Goal: Task Accomplishment & Management: Manage account settings

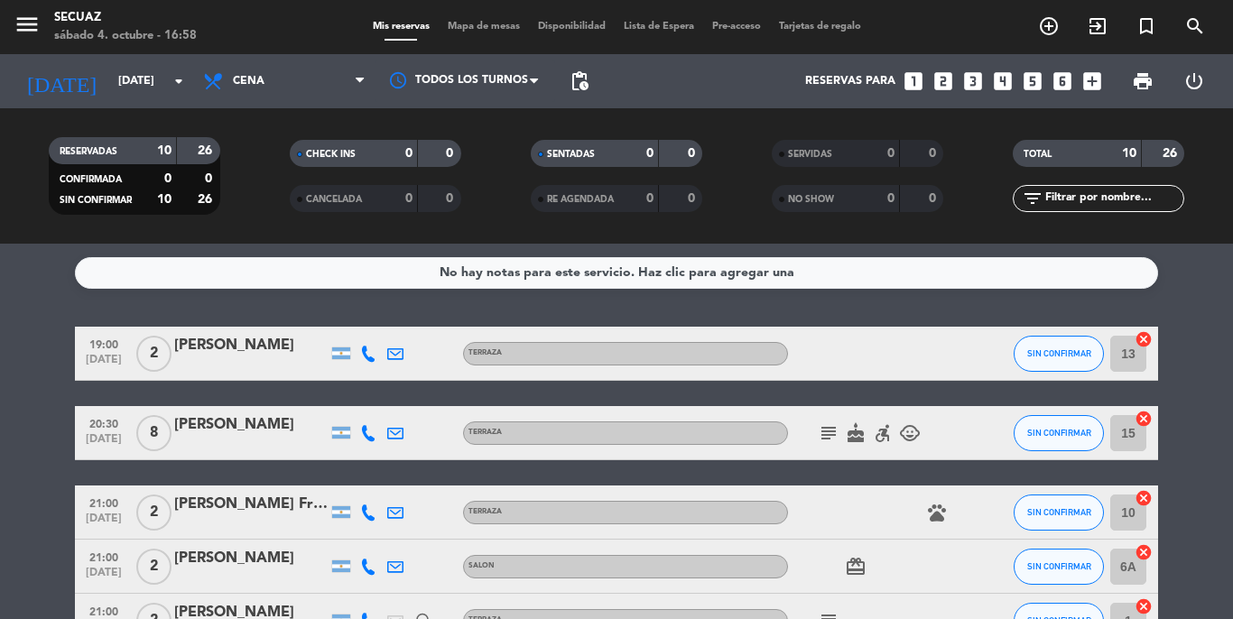
click at [876, 433] on icon "accessible_forward" at bounding box center [883, 433] width 22 height 22
drag, startPoint x: 876, startPoint y: 433, endPoint x: 859, endPoint y: 387, distance: 49.1
click at [859, 387] on div "19:00 [DATE] 2 [PERSON_NAME] TERRAZA SIN CONFIRMAR 13 cancel 20:30 [DATE] 8 [PE…" at bounding box center [616, 623] width 1083 height 592
click at [823, 432] on icon "subject" at bounding box center [829, 433] width 22 height 22
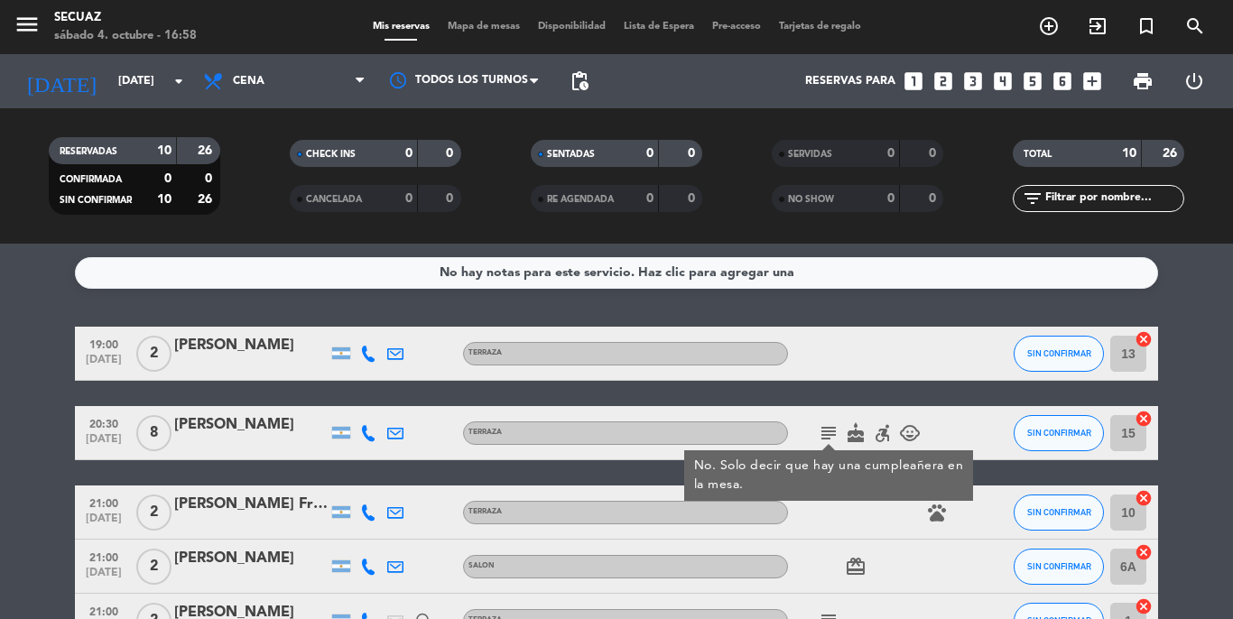
click at [823, 432] on icon "subject" at bounding box center [829, 433] width 22 height 22
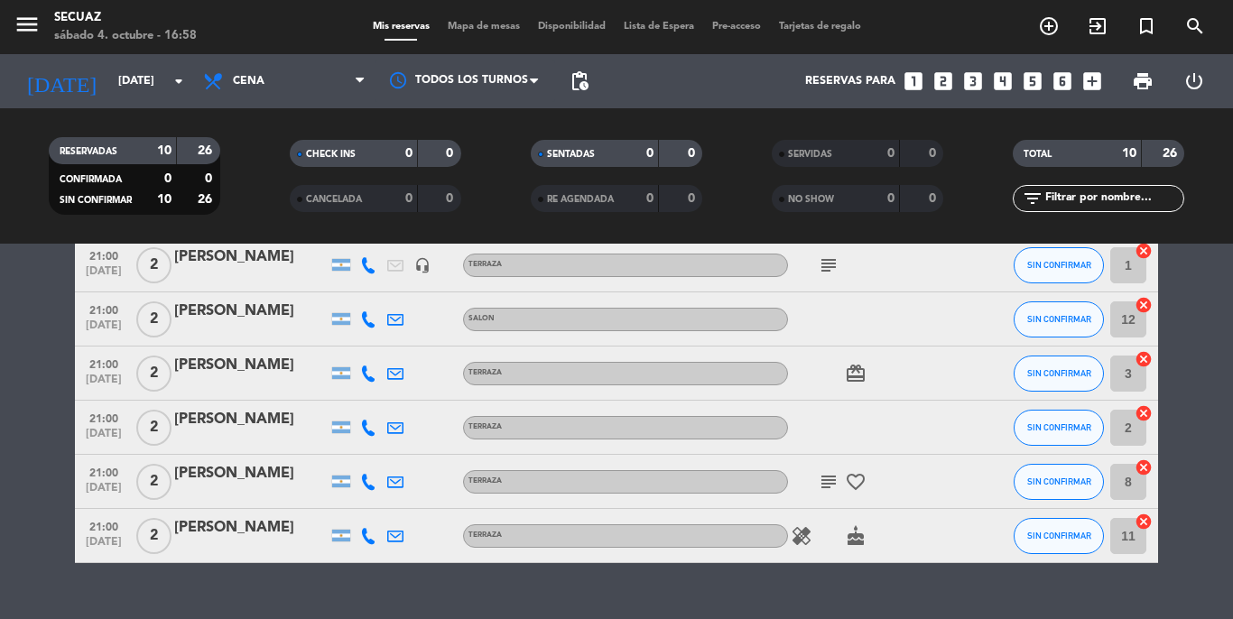
scroll to position [361, 0]
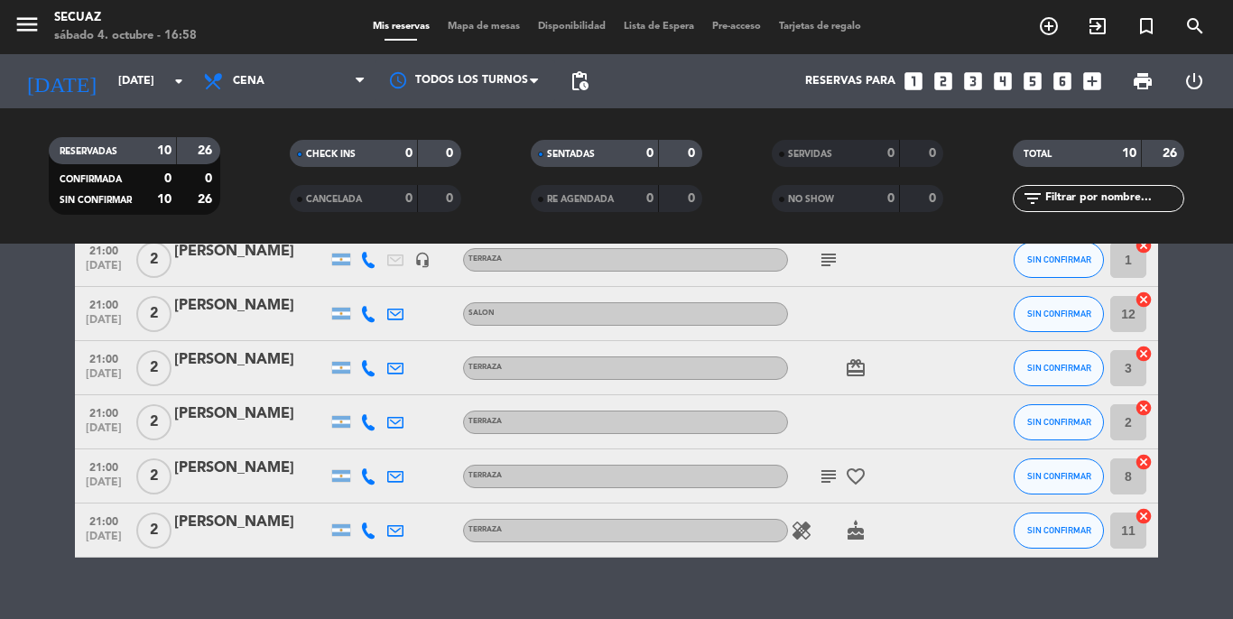
click at [827, 485] on icon "subject" at bounding box center [829, 477] width 22 height 22
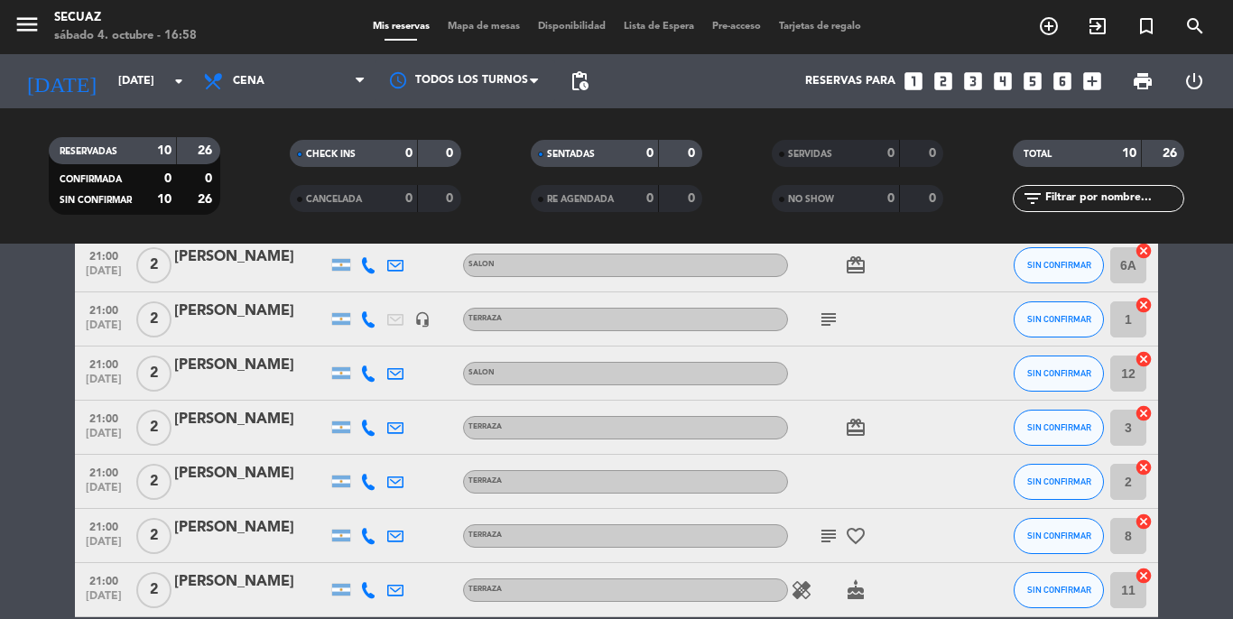
scroll to position [271, 0]
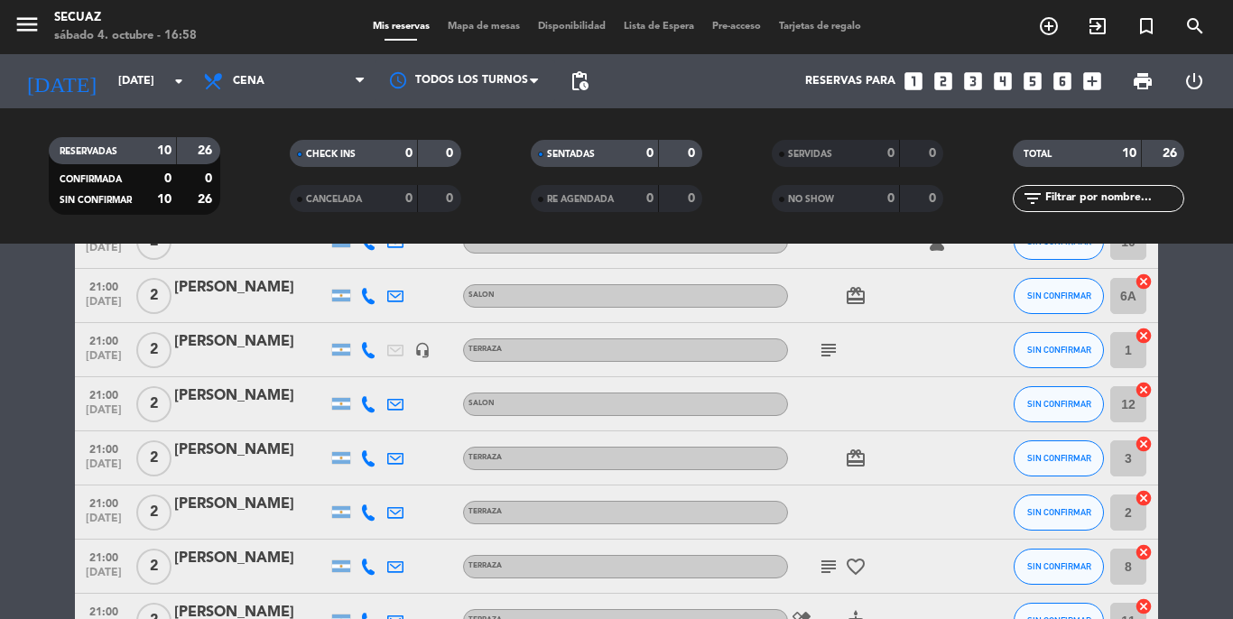
click at [857, 454] on icon "card_giftcard" at bounding box center [856, 459] width 22 height 22
drag, startPoint x: 857, startPoint y: 454, endPoint x: 829, endPoint y: 355, distance: 103.1
click at [829, 355] on icon "subject" at bounding box center [829, 350] width 22 height 22
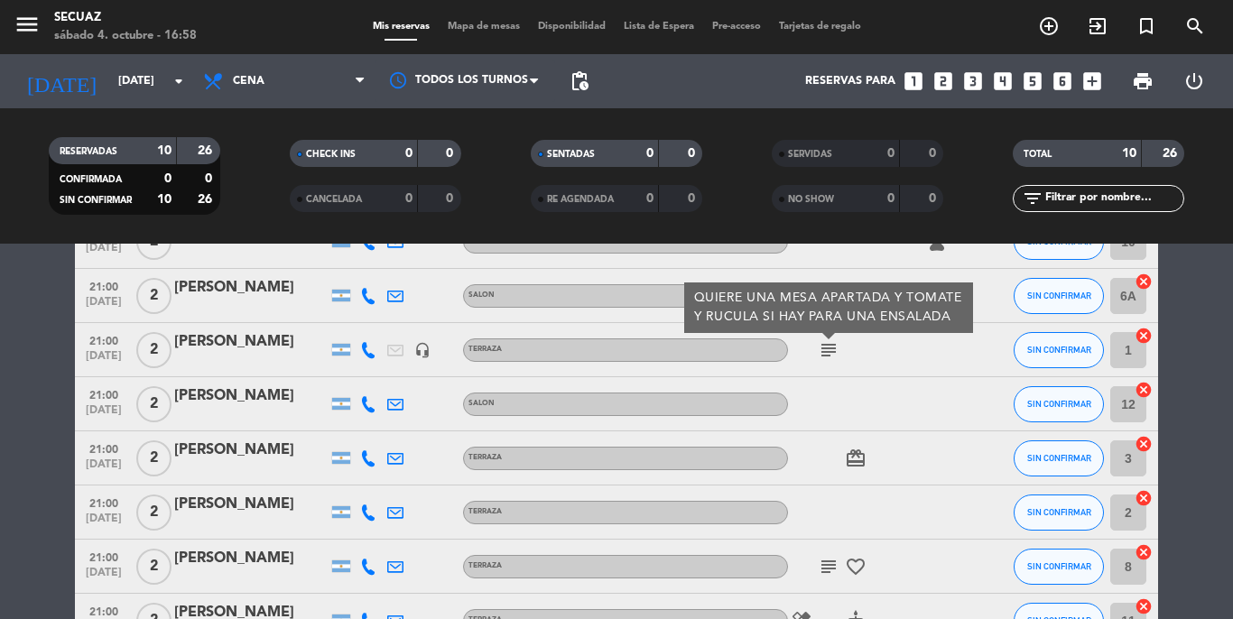
click at [829, 355] on icon "subject" at bounding box center [829, 350] width 22 height 22
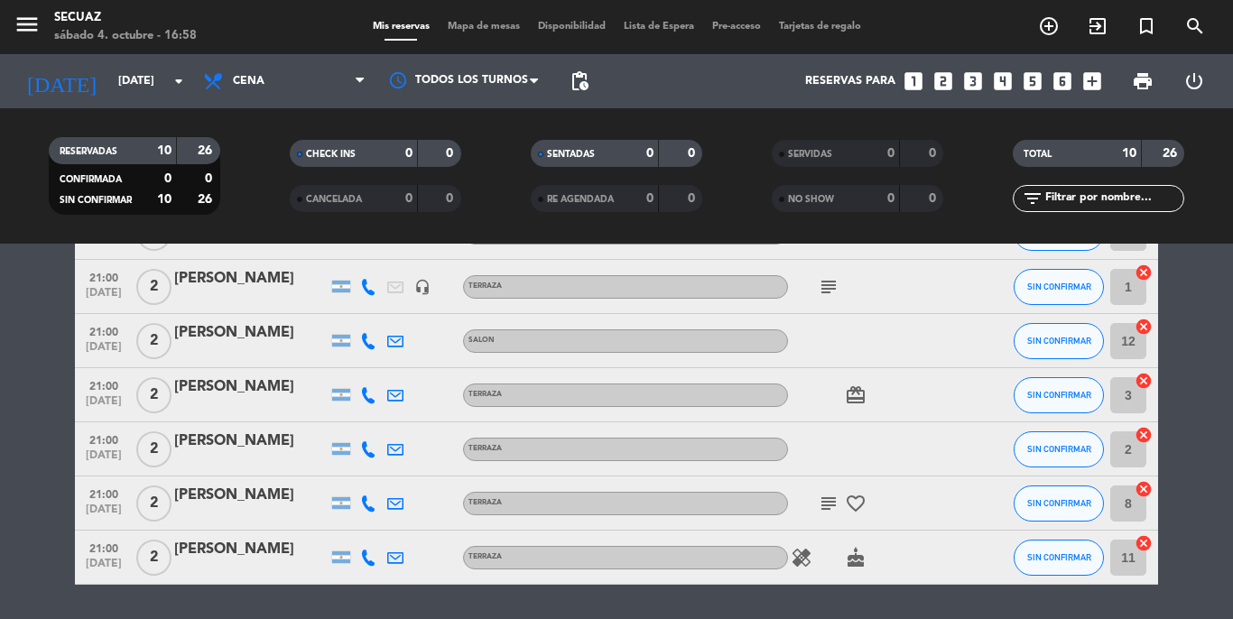
scroll to position [0, 0]
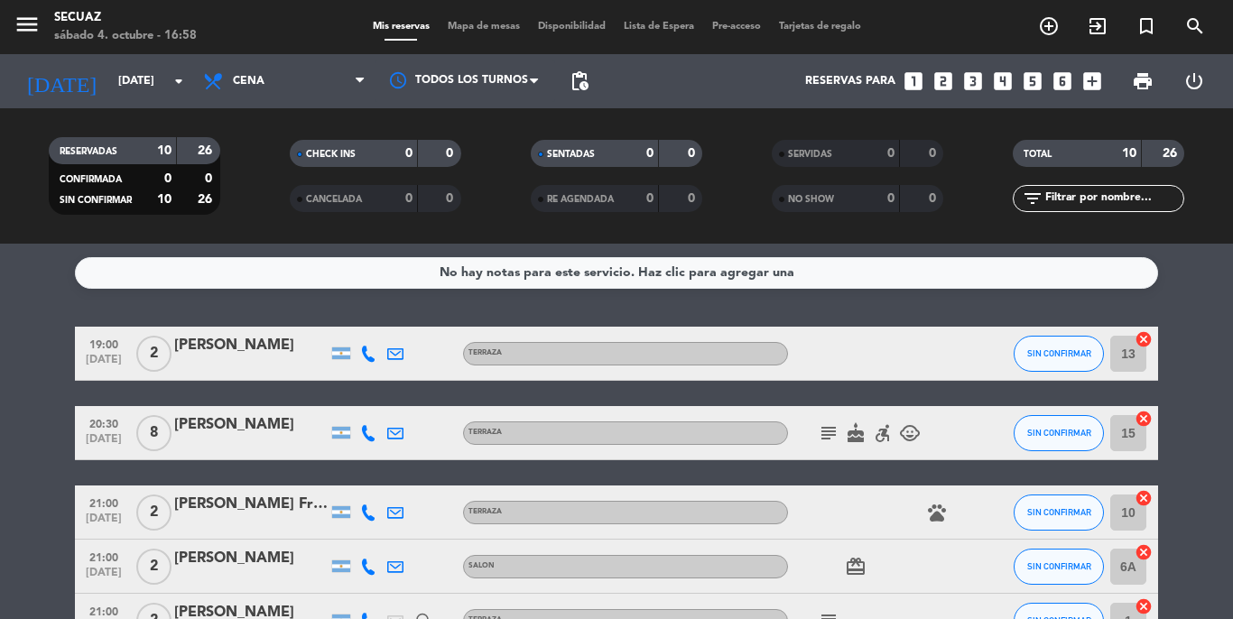
click at [830, 436] on icon "subject" at bounding box center [829, 433] width 22 height 22
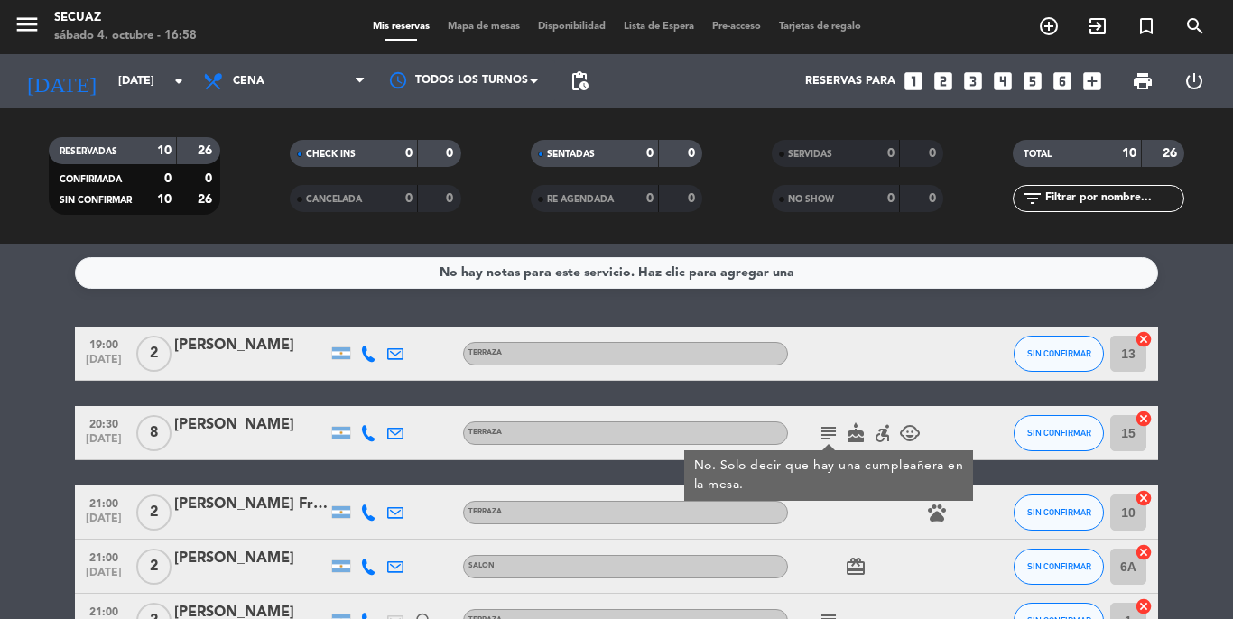
click at [830, 435] on icon "subject" at bounding box center [829, 433] width 22 height 22
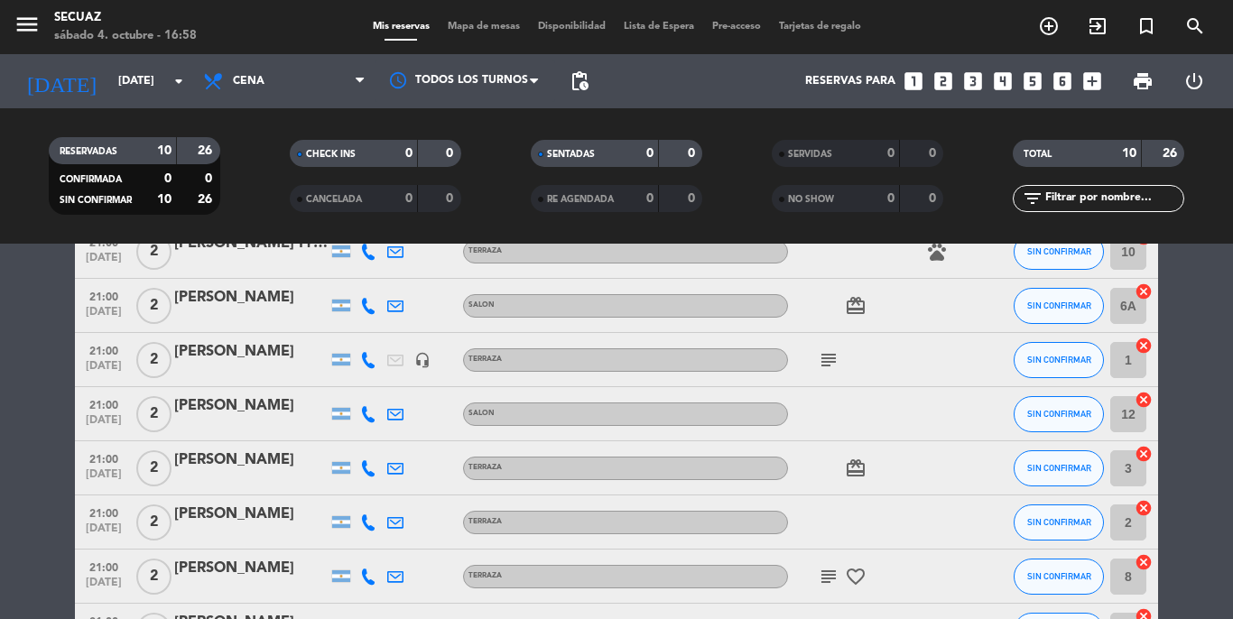
scroll to position [271, 0]
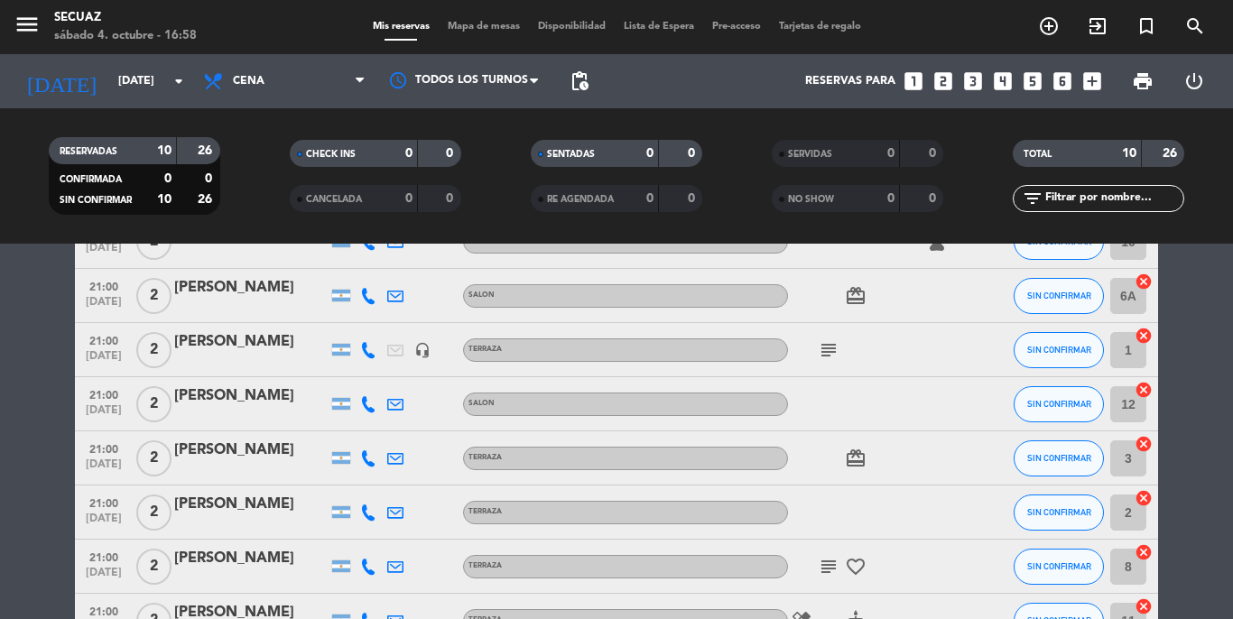
click at [825, 334] on div "subject" at bounding box center [869, 349] width 162 height 53
click at [830, 341] on icon "subject" at bounding box center [829, 350] width 22 height 22
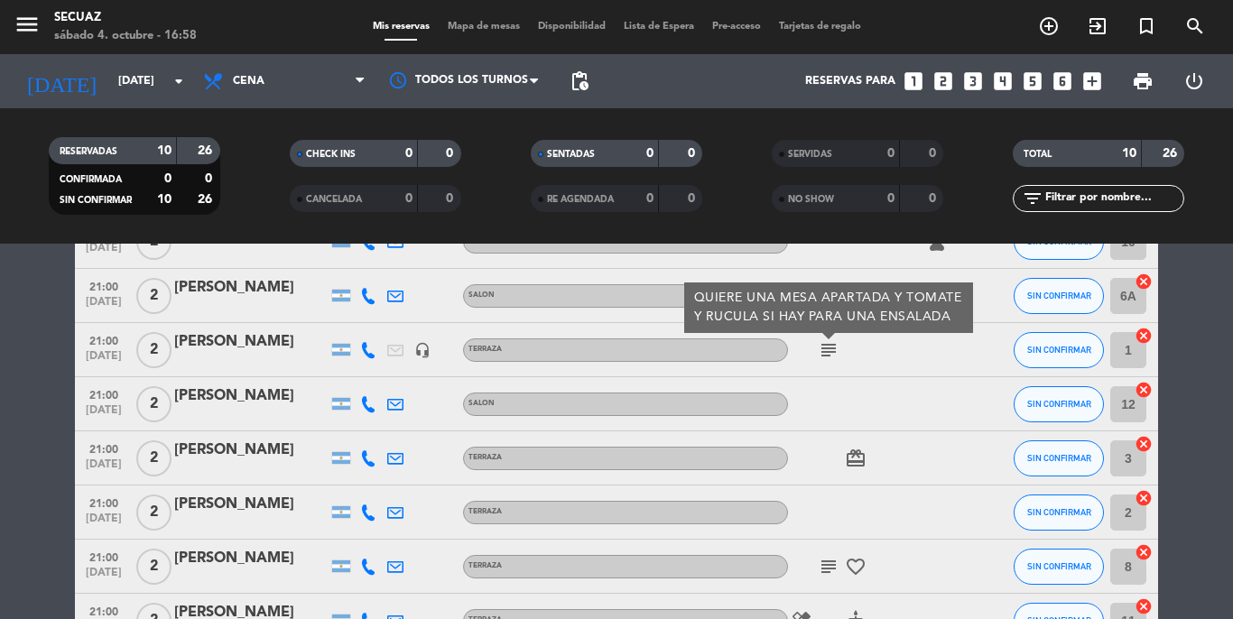
click at [828, 350] on icon "subject" at bounding box center [829, 350] width 22 height 22
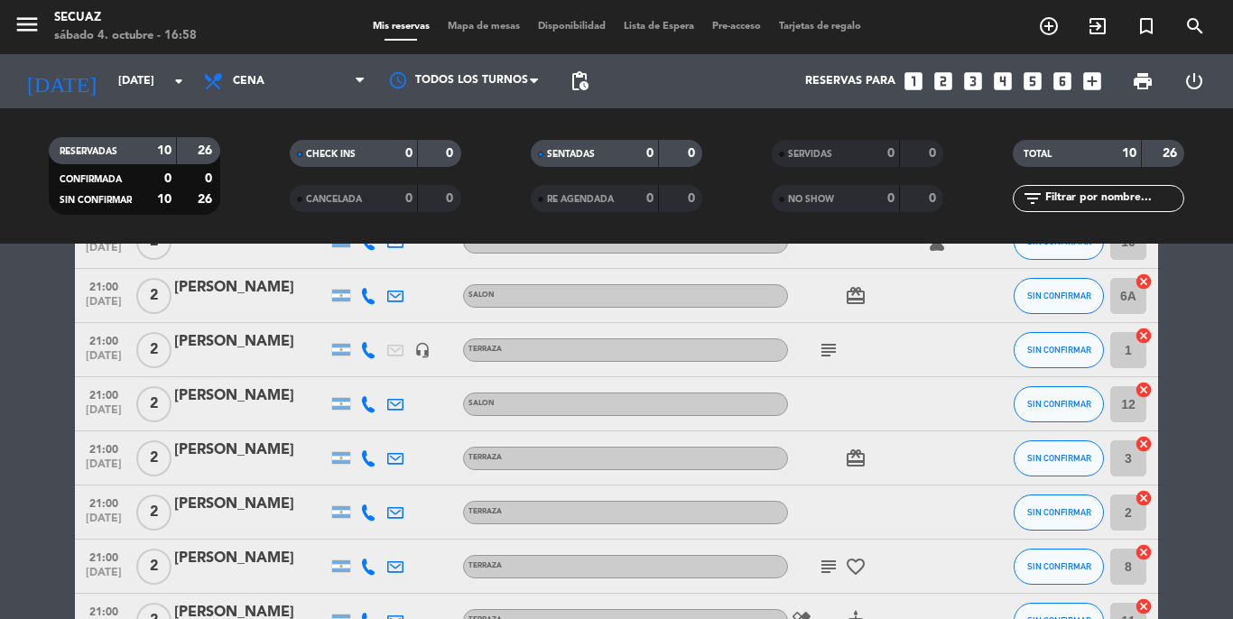
click at [820, 561] on icon "subject" at bounding box center [829, 567] width 22 height 22
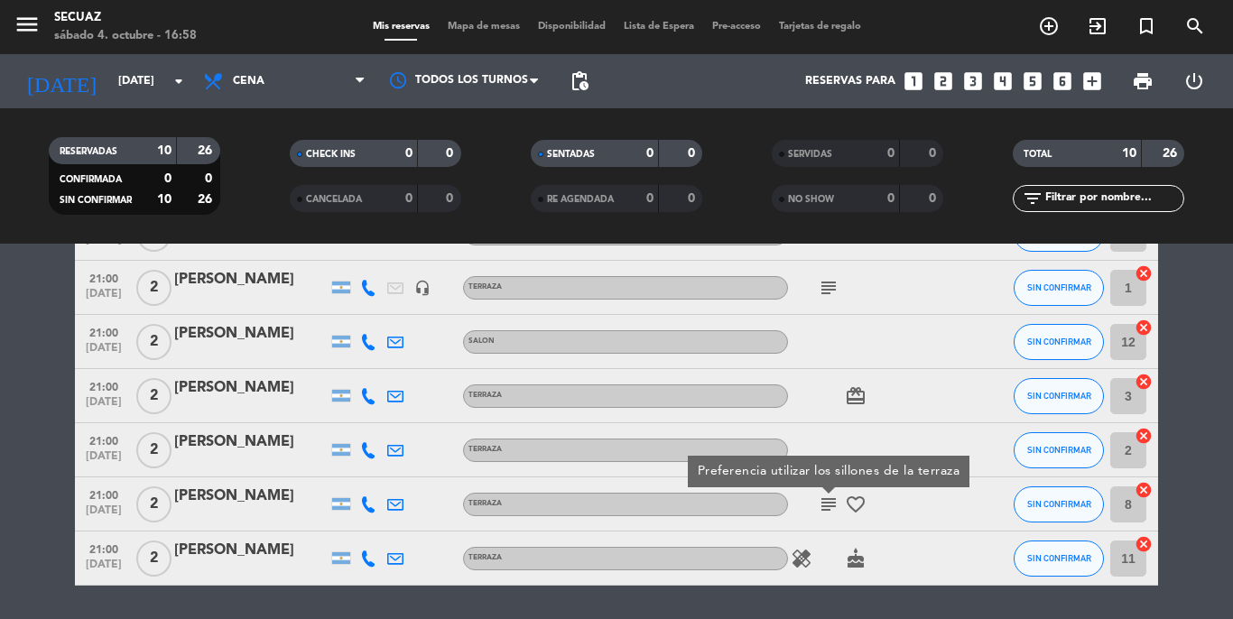
scroll to position [361, 0]
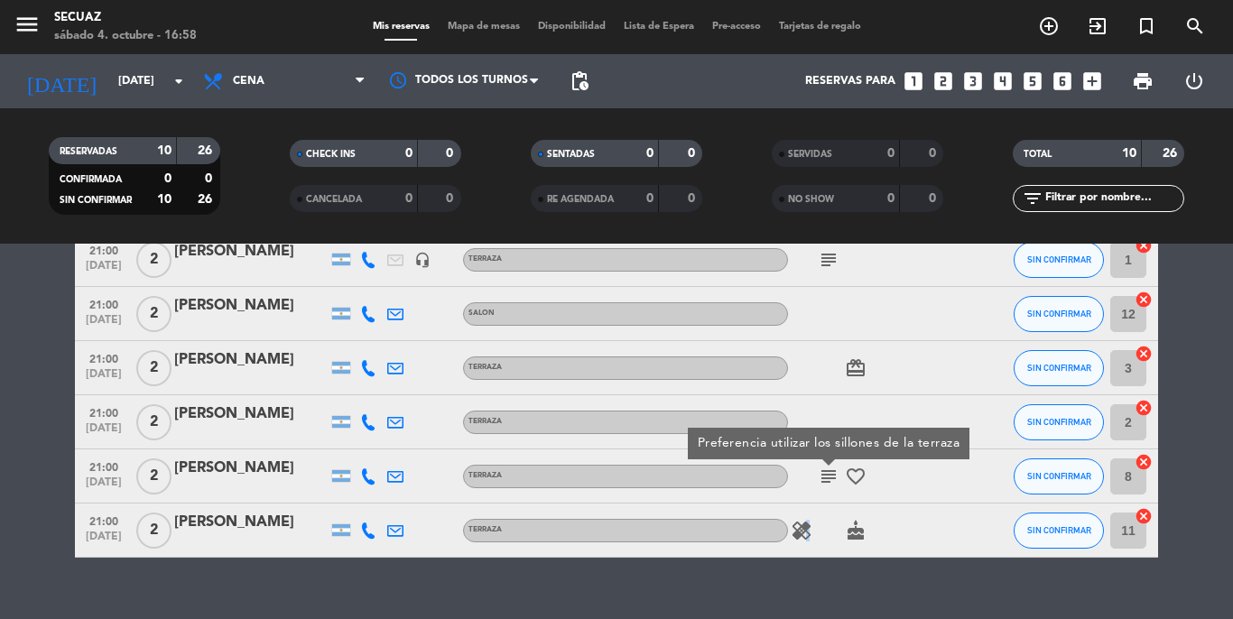
click at [805, 525] on icon "healing" at bounding box center [802, 531] width 22 height 22
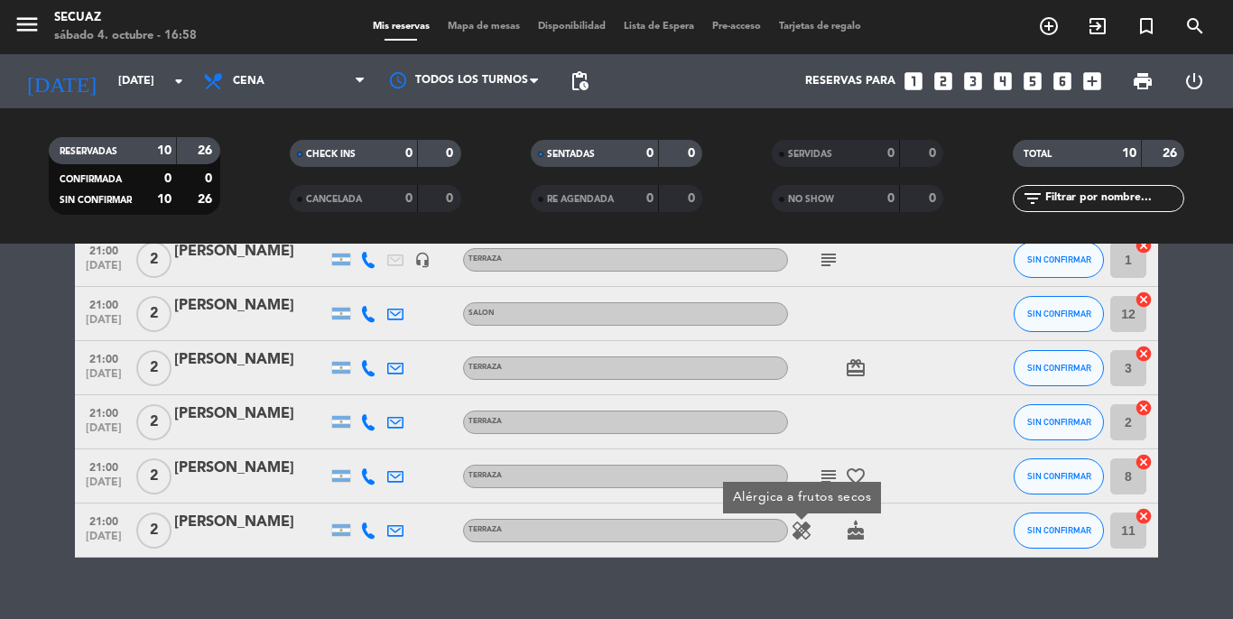
drag, startPoint x: 805, startPoint y: 525, endPoint x: 815, endPoint y: 560, distance: 35.7
click at [815, 560] on div "No hay notas para este servicio. Haz clic para agregar una 19:00 [DATE] 2 [PERS…" at bounding box center [616, 431] width 1233 height 375
click at [801, 527] on icon "healing" at bounding box center [802, 531] width 22 height 22
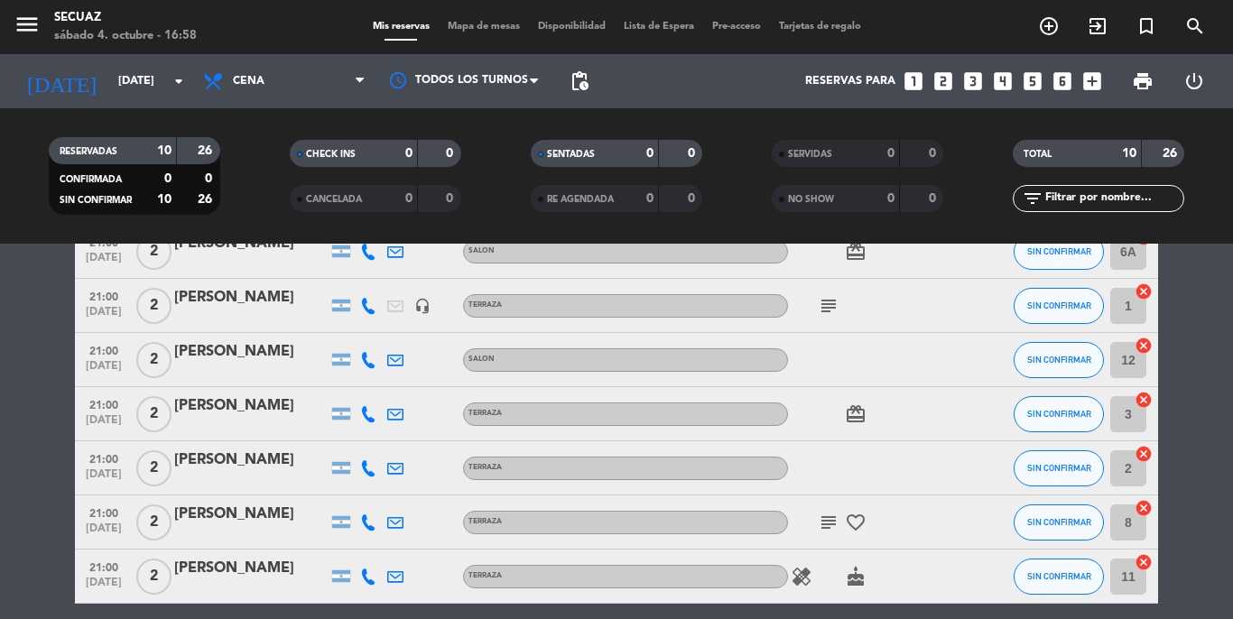
scroll to position [271, 0]
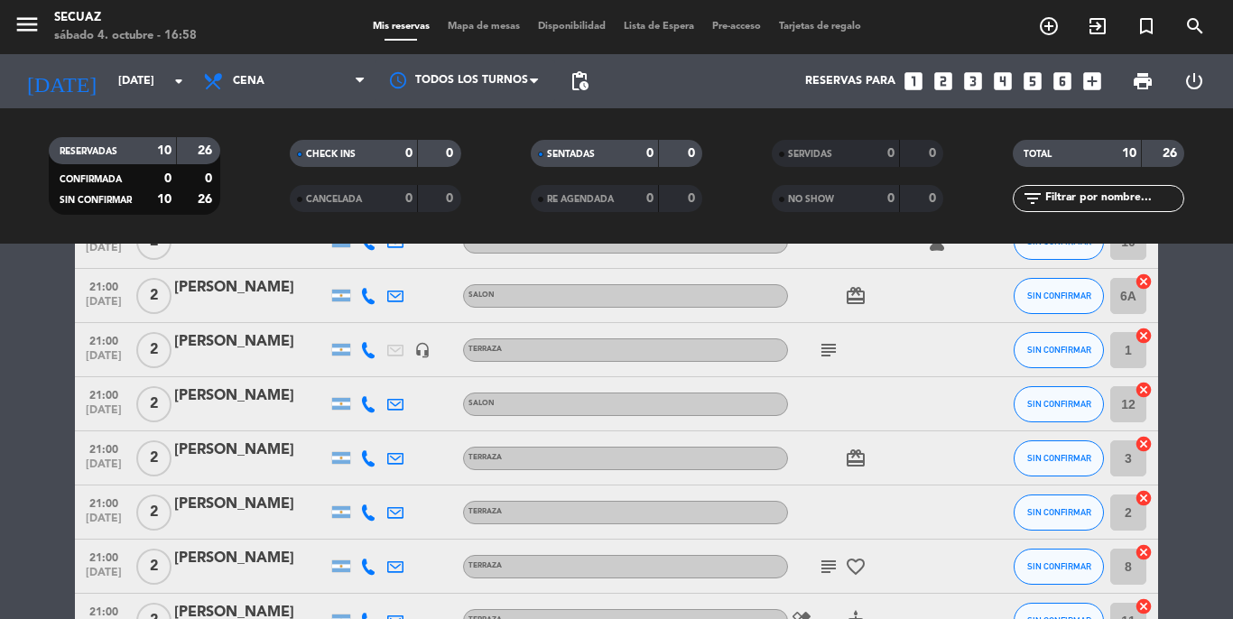
click at [824, 561] on icon "subject" at bounding box center [829, 567] width 22 height 22
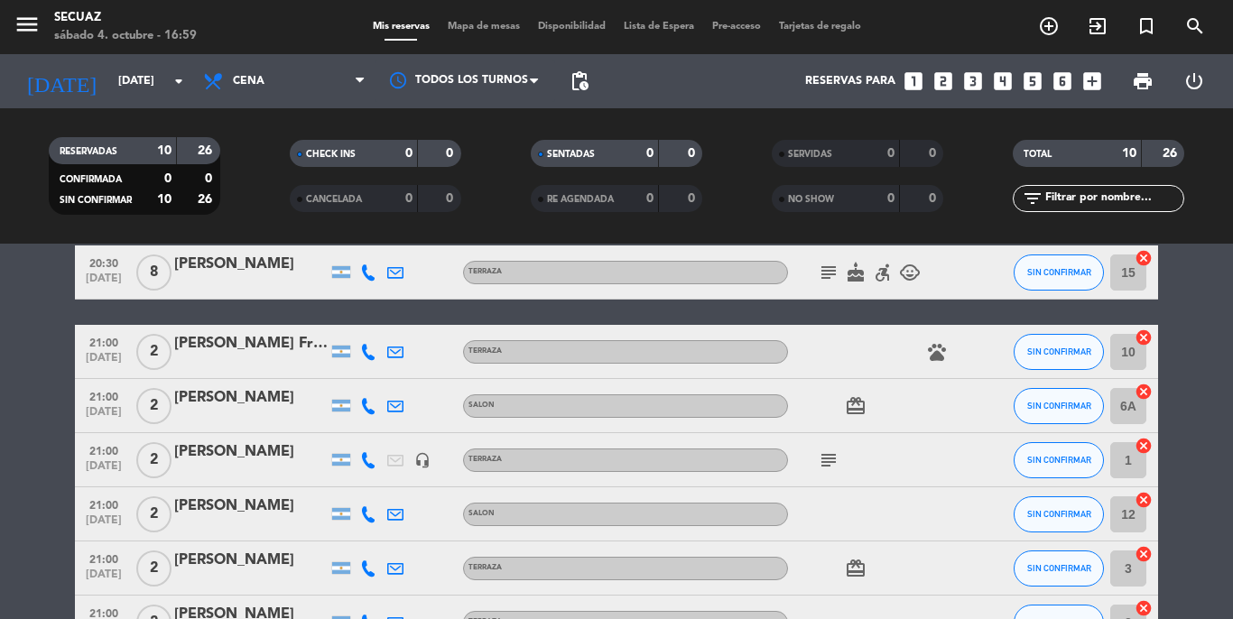
scroll to position [180, 0]
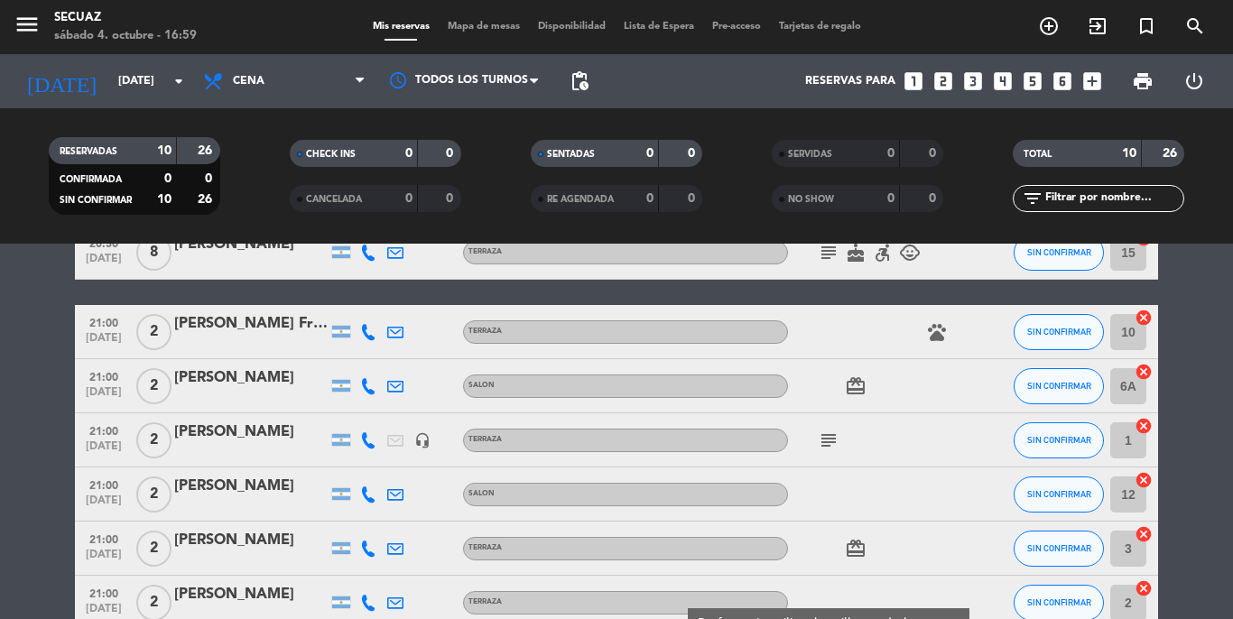
click at [828, 439] on icon "subject" at bounding box center [829, 441] width 22 height 22
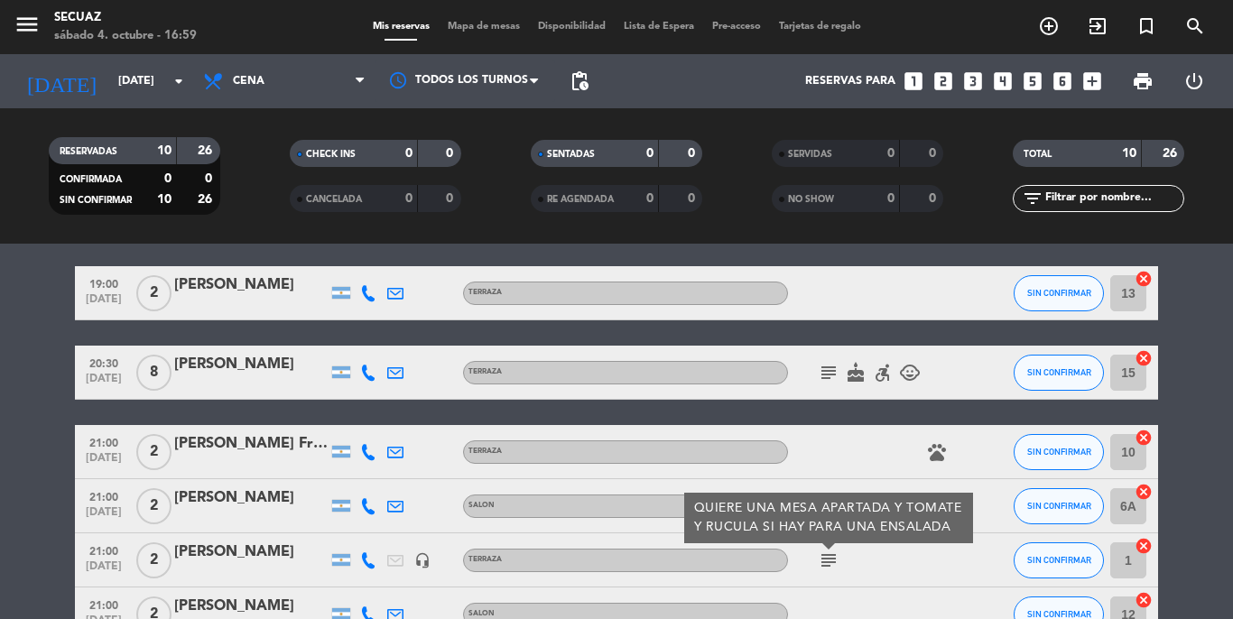
scroll to position [0, 0]
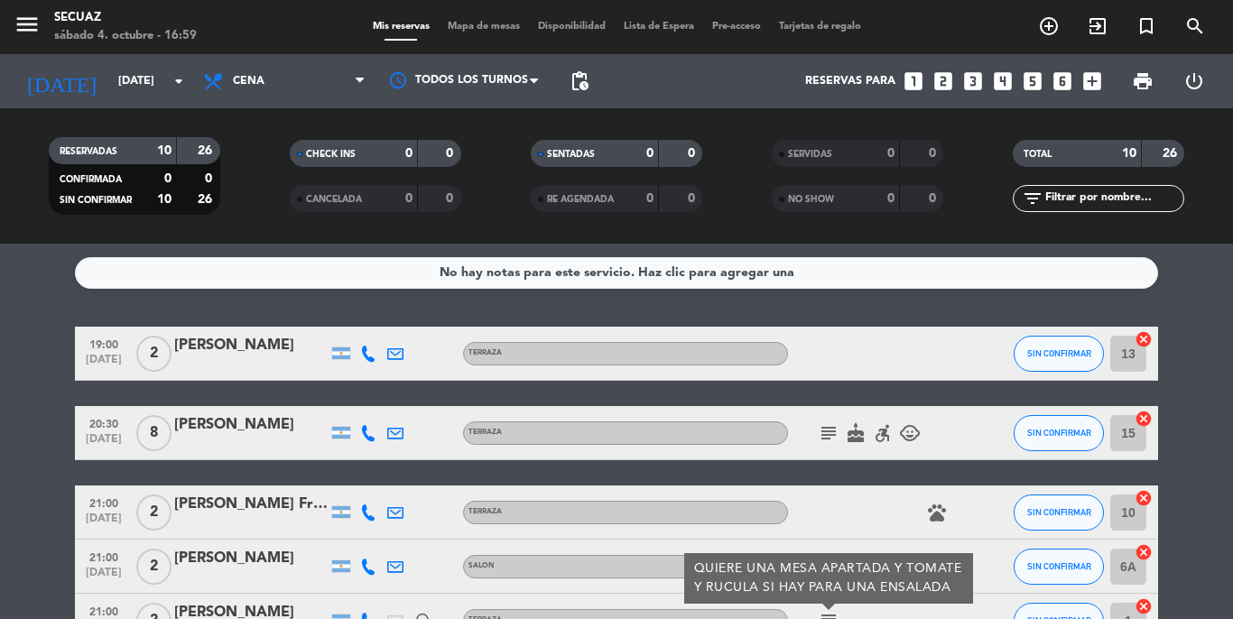
click at [827, 439] on icon "subject" at bounding box center [829, 433] width 22 height 22
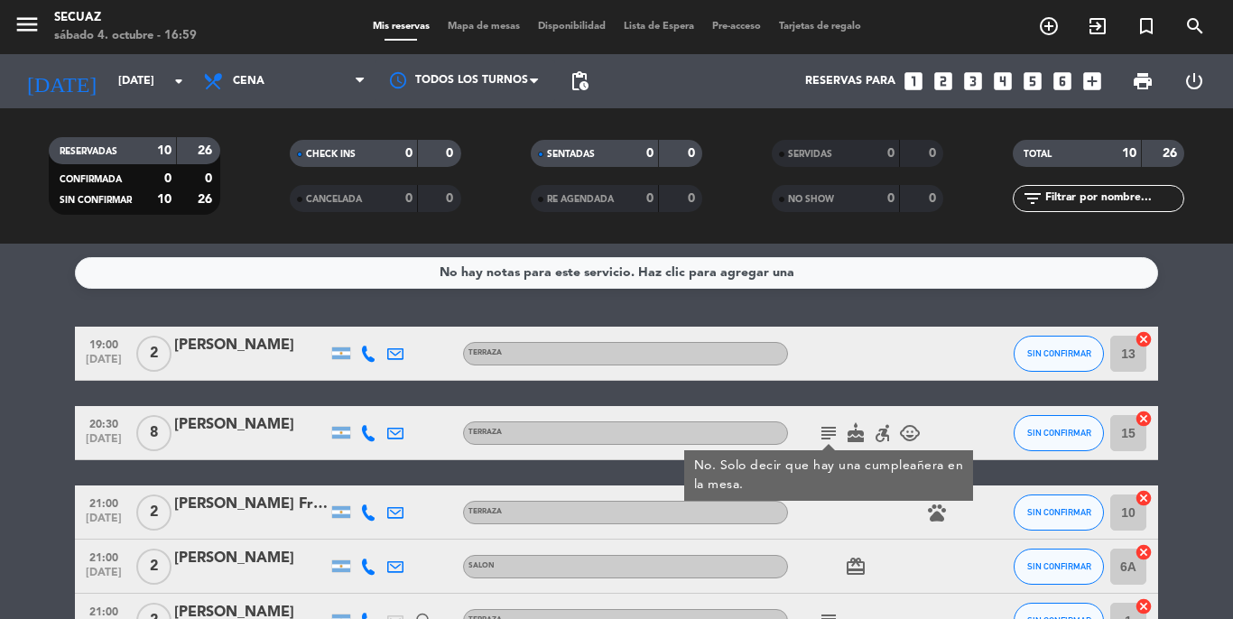
click at [828, 432] on icon "subject" at bounding box center [829, 433] width 22 height 22
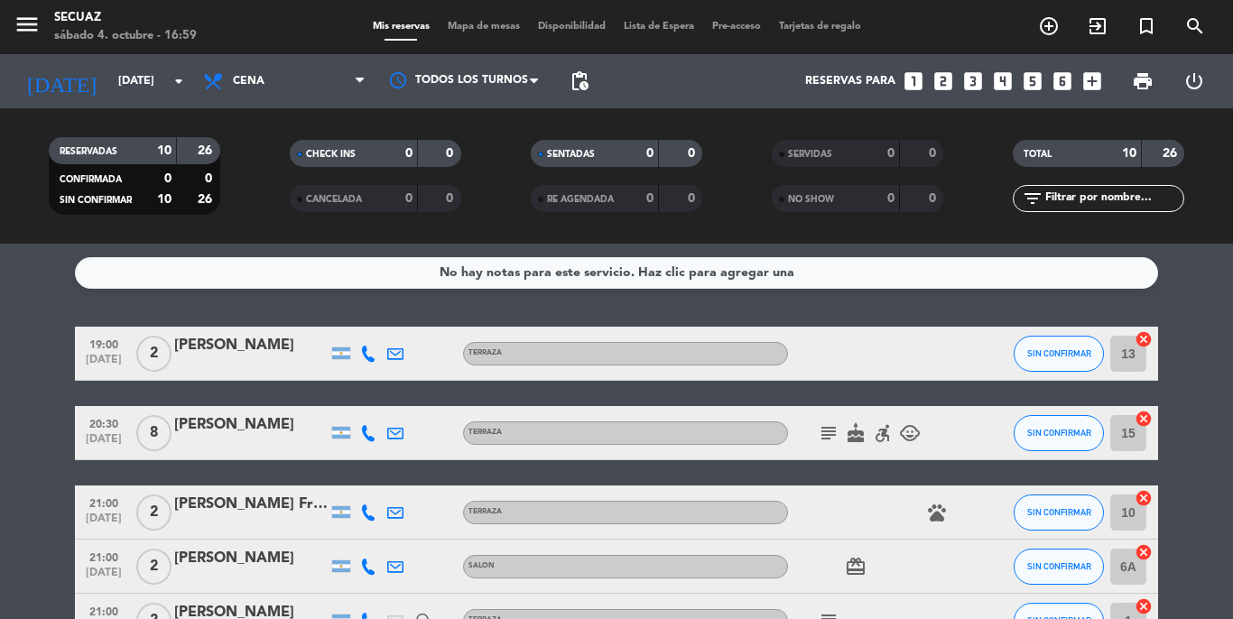
click at [828, 432] on icon "subject" at bounding box center [829, 433] width 22 height 22
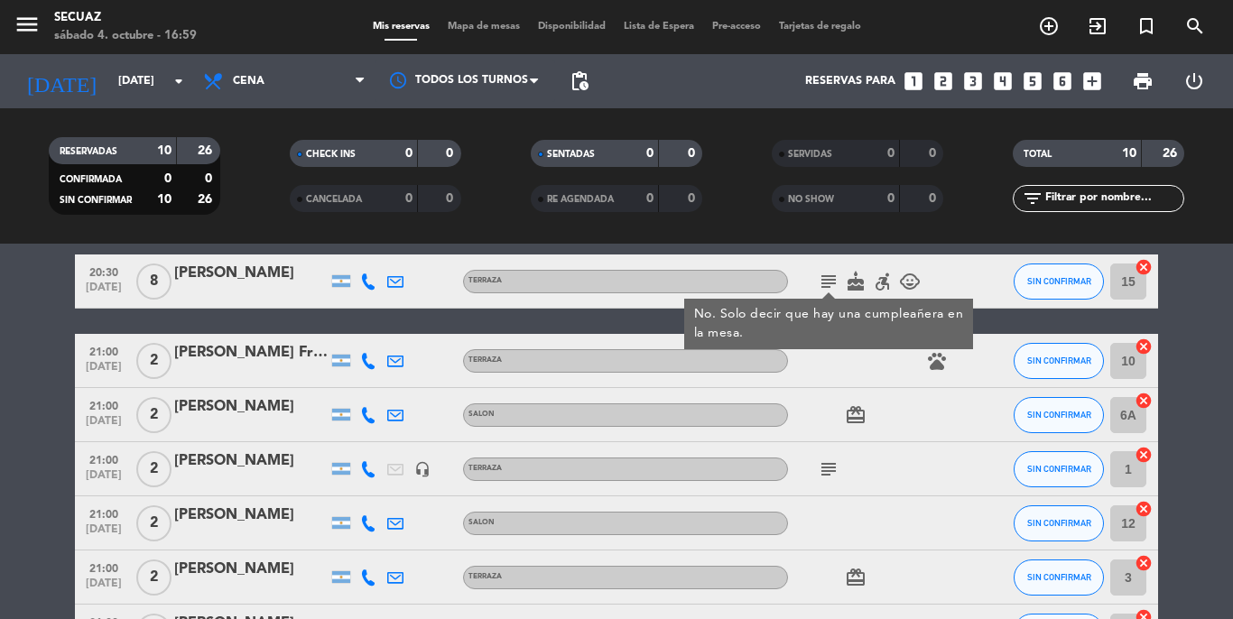
scroll to position [271, 0]
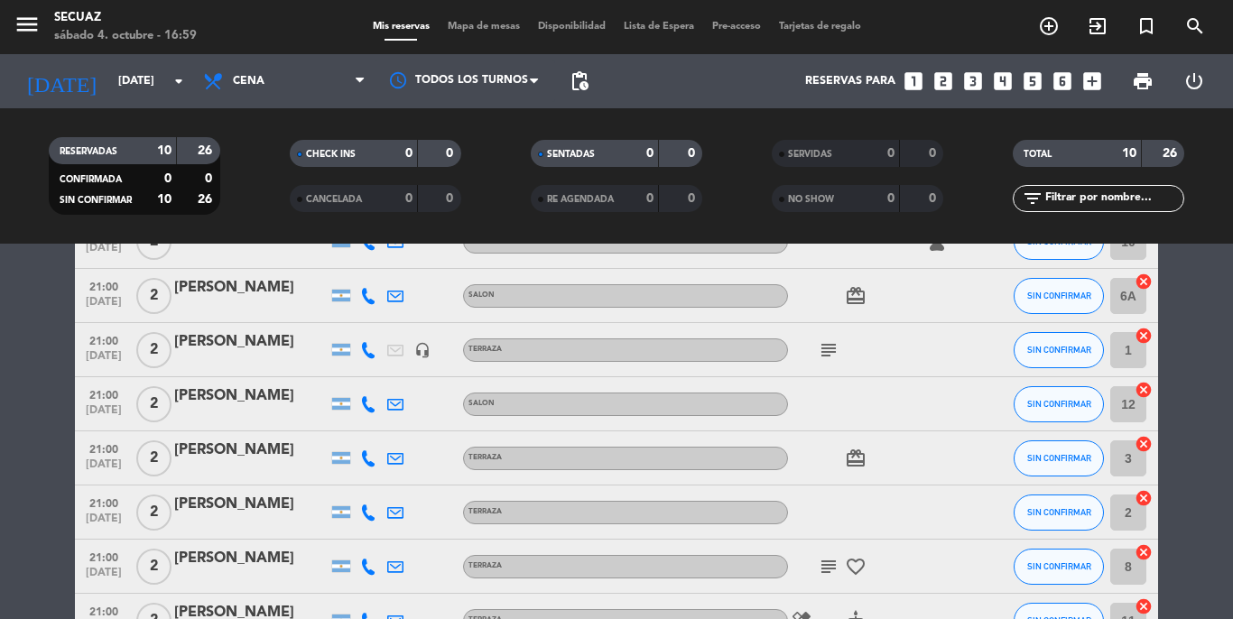
click at [828, 343] on icon "subject" at bounding box center [829, 350] width 22 height 22
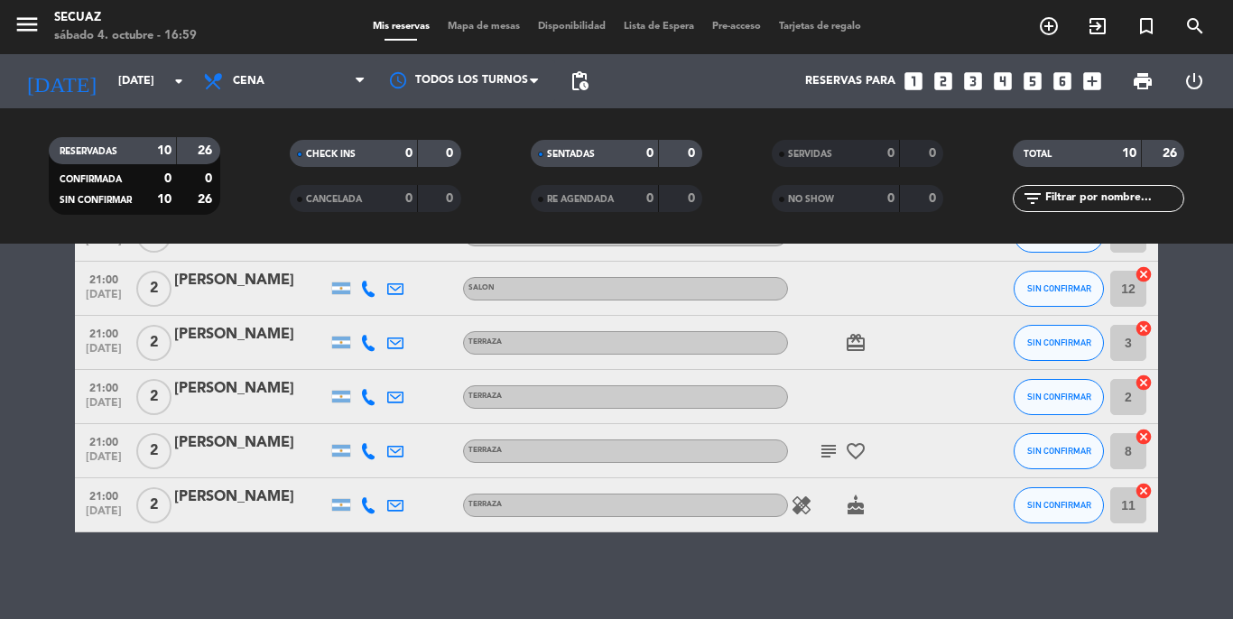
scroll to position [390, 0]
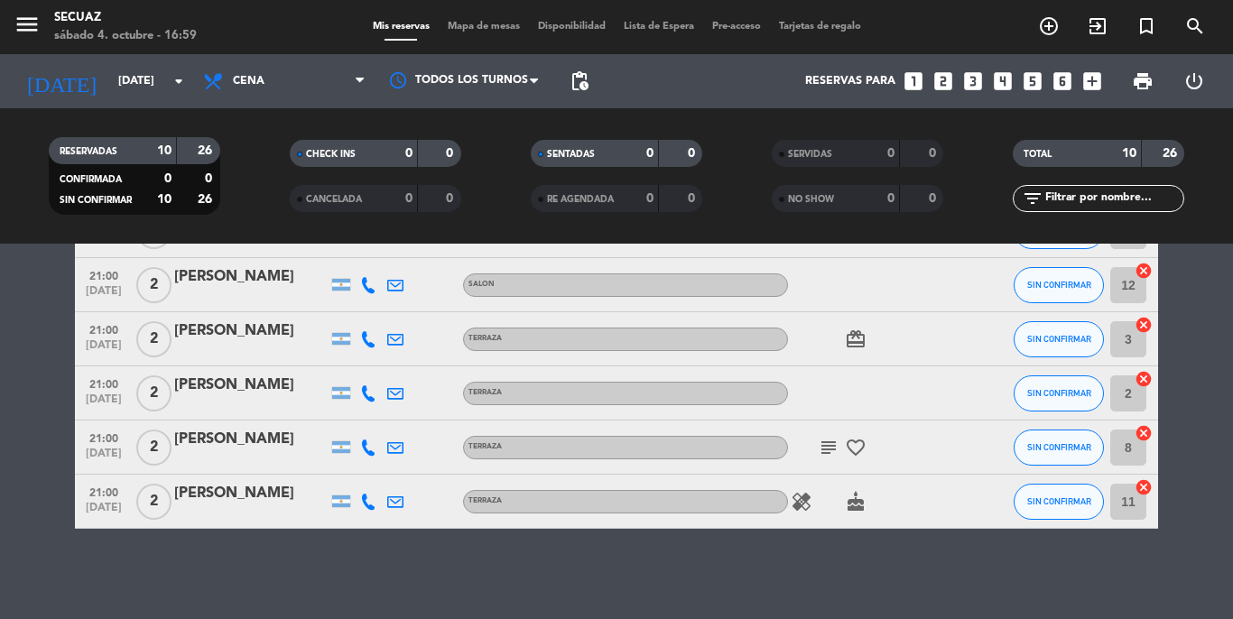
click at [828, 450] on icon "subject" at bounding box center [829, 448] width 22 height 22
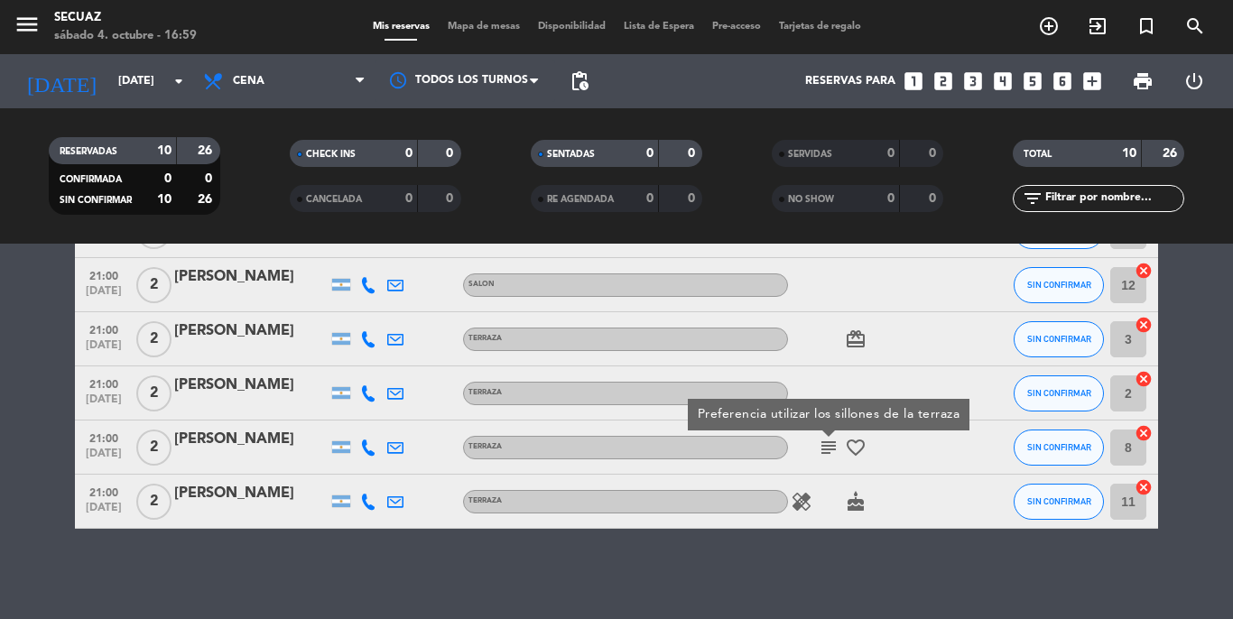
click at [829, 449] on icon "subject" at bounding box center [829, 448] width 22 height 22
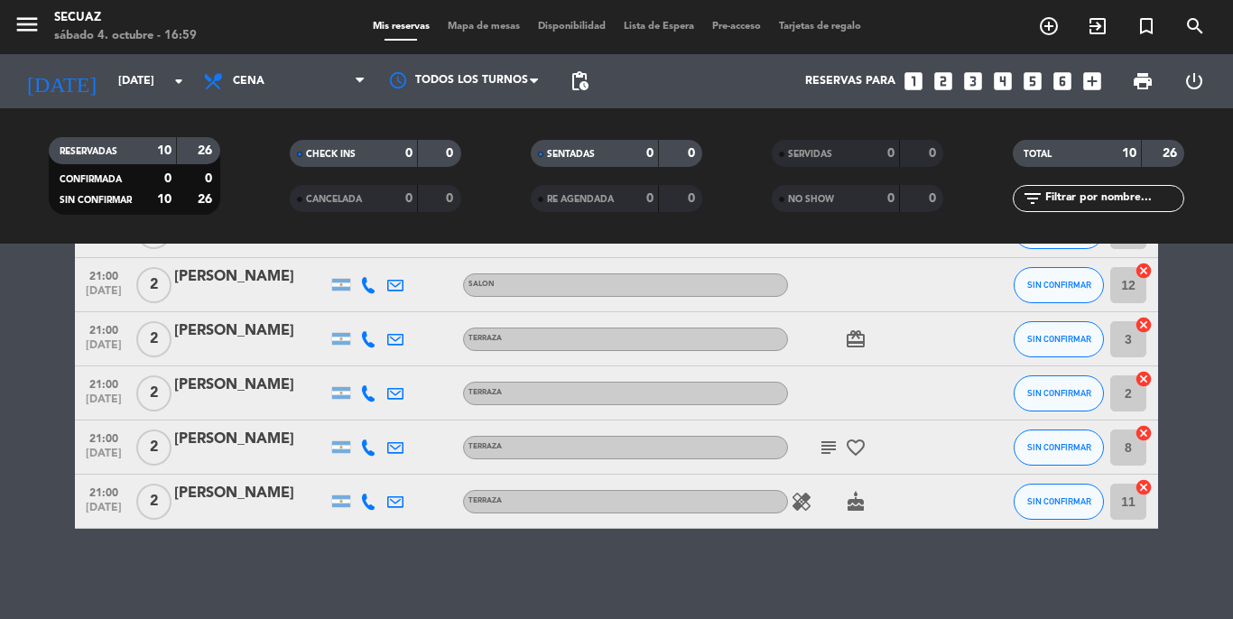
click at [804, 497] on icon "healing" at bounding box center [802, 502] width 22 height 22
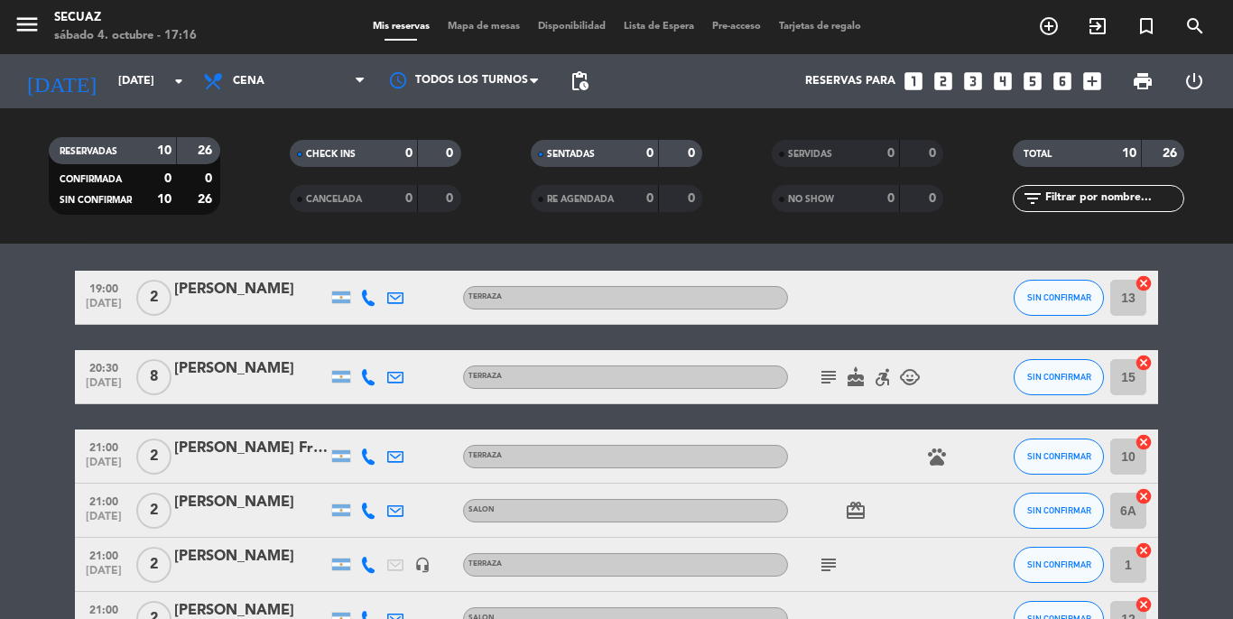
scroll to position [0, 0]
